Goal: Task Accomplishment & Management: Manage account settings

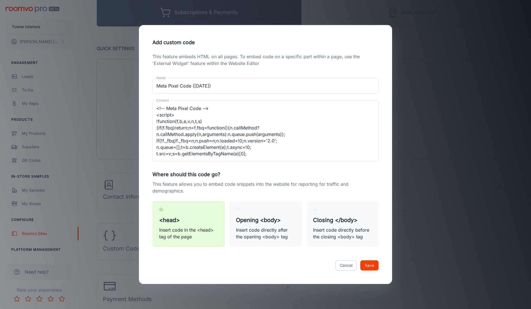
scroll to position [58, 0]
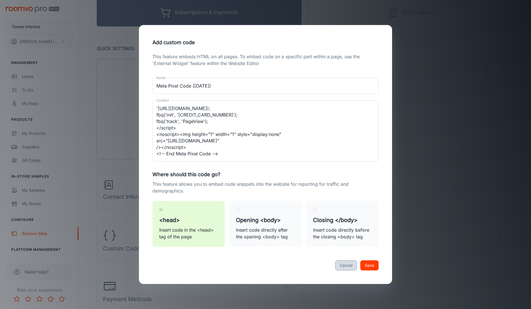
click at [343, 262] on button "Cancel" at bounding box center [346, 265] width 22 height 10
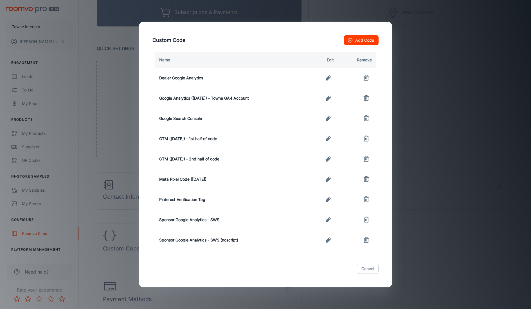
click at [383, 266] on div "Cancel" at bounding box center [266, 269] width 240 height 24
drag, startPoint x: 449, startPoint y: 70, endPoint x: 436, endPoint y: 80, distance: 17.3
click at [449, 70] on div "Custom Code Add Code Name Edit Remove Dealer Google Analytics Google Analytics …" at bounding box center [265, 154] width 531 height 309
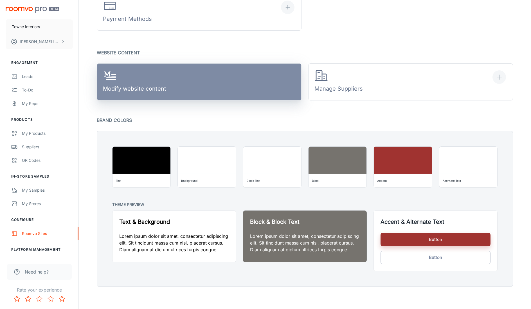
scroll to position [349, 0]
click at [161, 91] on div "Modify website content" at bounding box center [134, 82] width 63 height 26
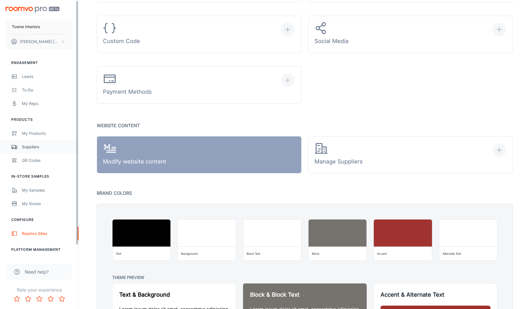
scroll to position [0, 0]
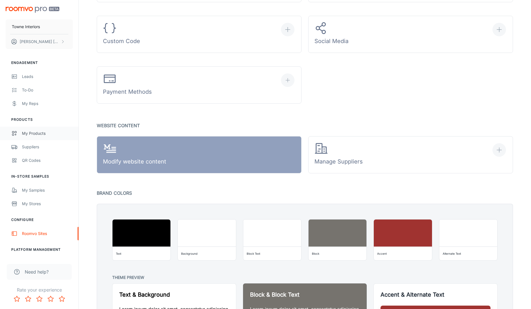
click at [29, 136] on div "My Products" at bounding box center [47, 133] width 51 height 6
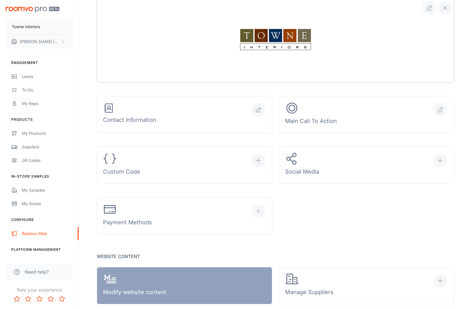
scroll to position [115, 0]
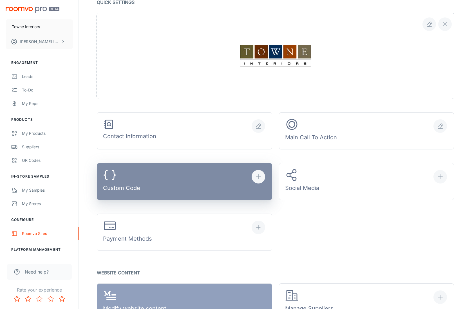
click at [173, 192] on button "Custom Code" at bounding box center [184, 181] width 175 height 37
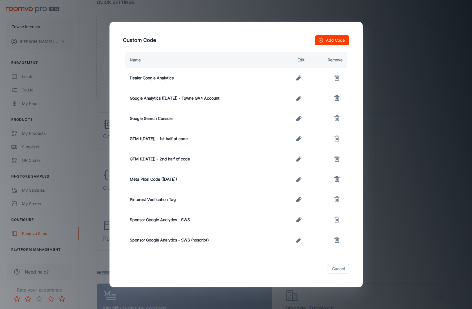
click at [300, 178] on icon "button" at bounding box center [298, 179] width 7 height 7
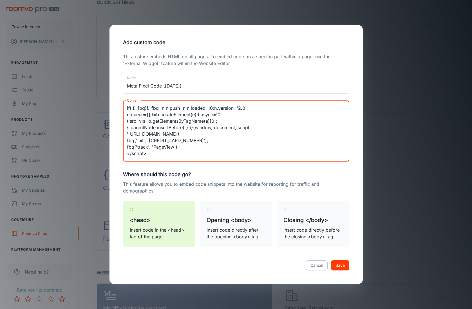
scroll to position [58, 0]
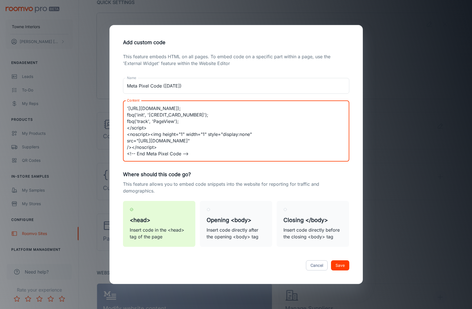
drag, startPoint x: 127, startPoint y: 107, endPoint x: 259, endPoint y: 168, distance: 144.9
click at [259, 168] on div "This feature embeds HTML on all pages. To embed code on a specific part within …" at bounding box center [236, 153] width 240 height 200
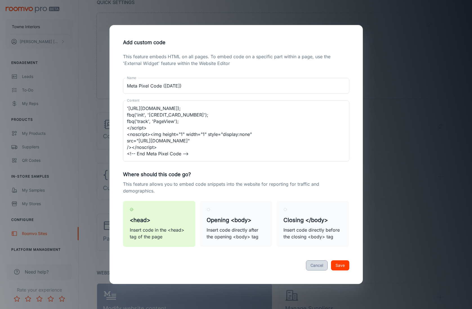
click at [323, 266] on button "Cancel" at bounding box center [317, 265] width 22 height 10
type textarea "<!-- Meta Pixel Code --> <script> !function(f,b,e,v,n,t,s) {if(f.fbq)return;n=f…"
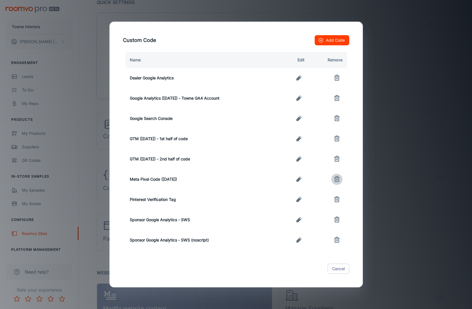
click at [338, 179] on icon "button" at bounding box center [337, 180] width 4 height 4
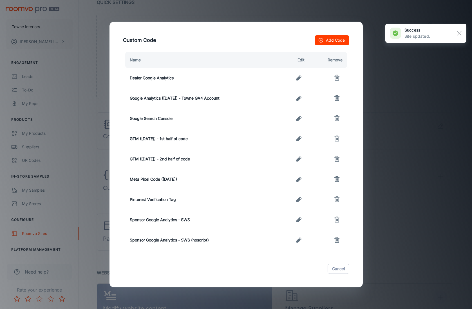
drag, startPoint x: 337, startPoint y: 268, endPoint x: 336, endPoint y: 233, distance: 34.6
click at [337, 267] on button "Cancel" at bounding box center [338, 269] width 22 height 10
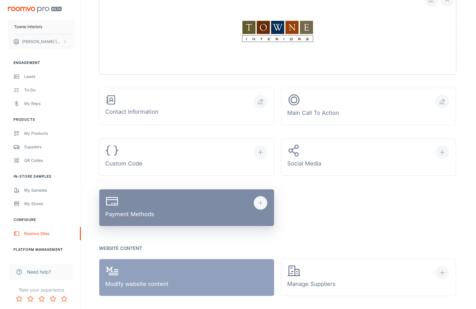
scroll to position [142, 0]
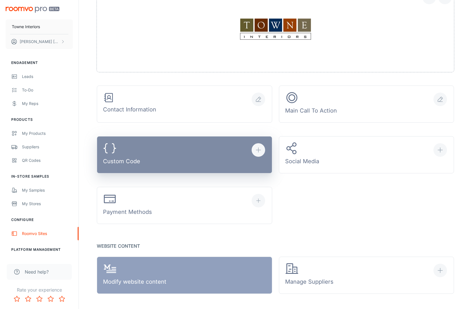
click at [168, 158] on button "Custom Code" at bounding box center [184, 154] width 175 height 37
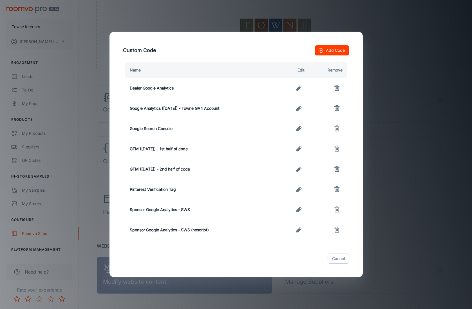
click at [403, 127] on div "Custom Code Add Code Name Edit Remove Dealer Google Analytics Google Analytics …" at bounding box center [236, 154] width 472 height 309
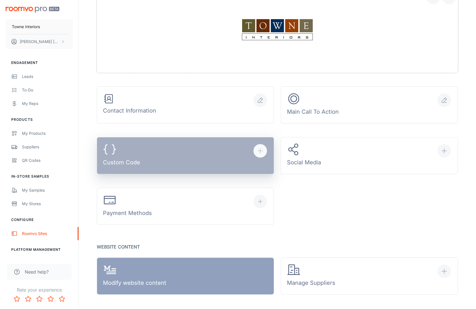
click at [219, 163] on button "Custom Code" at bounding box center [185, 155] width 177 height 37
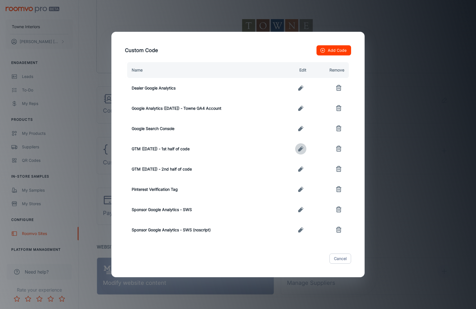
click at [302, 149] on icon "button" at bounding box center [300, 148] width 5 height 5
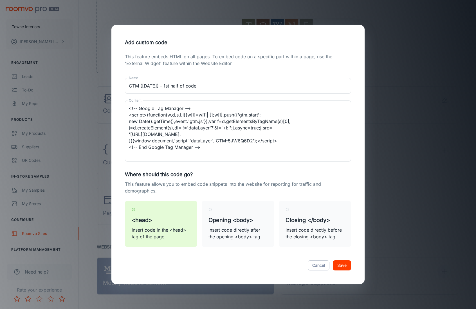
click at [344, 265] on button "Save" at bounding box center [342, 265] width 18 height 10
type textarea "<!-- Google Tag Manager --> <script>(function(w,d,s,l,i){w[l]=w[l]||[];w[l].pus…"
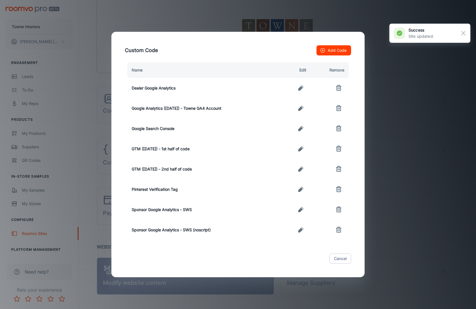
click at [304, 171] on icon "button" at bounding box center [300, 169] width 7 height 7
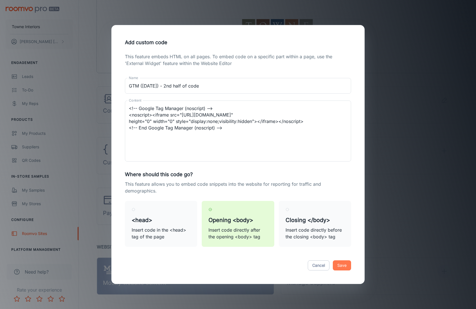
click at [344, 266] on button "Save" at bounding box center [342, 265] width 18 height 10
type textarea "<!-- Google Tag Manager (noscript) --> <noscript><iframe src="https://www.googl…"
radio input "true"
radio input "false"
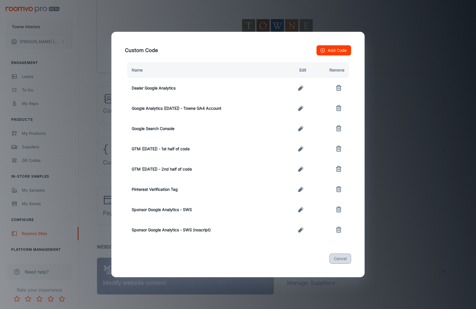
click at [341, 258] on button "Cancel" at bounding box center [340, 258] width 22 height 10
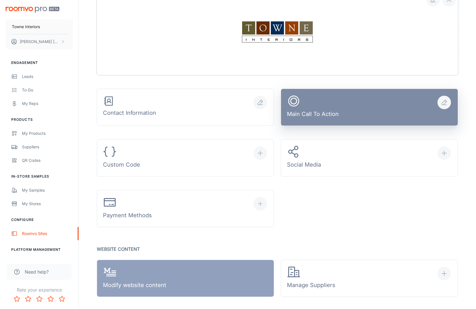
scroll to position [118, 0]
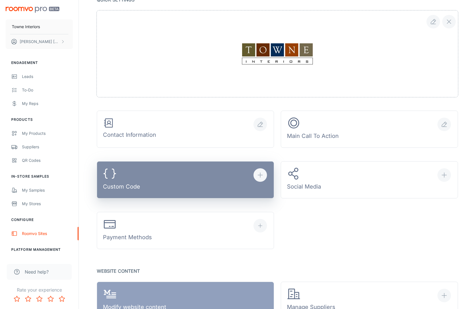
click at [212, 187] on button "Custom Code" at bounding box center [185, 179] width 177 height 37
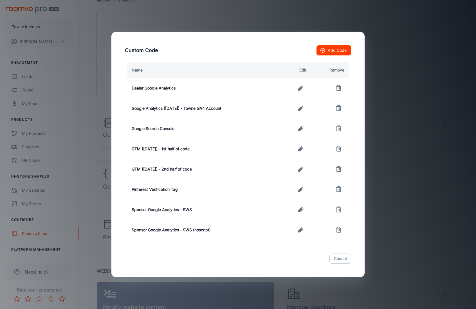
drag, startPoint x: 422, startPoint y: 29, endPoint x: 391, endPoint y: 2, distance: 41.3
click at [419, 28] on div "Custom Code Add Code Name Edit Remove Dealer Google Analytics Google Analytics …" at bounding box center [238, 154] width 476 height 309
